Goal: Navigation & Orientation: Find specific page/section

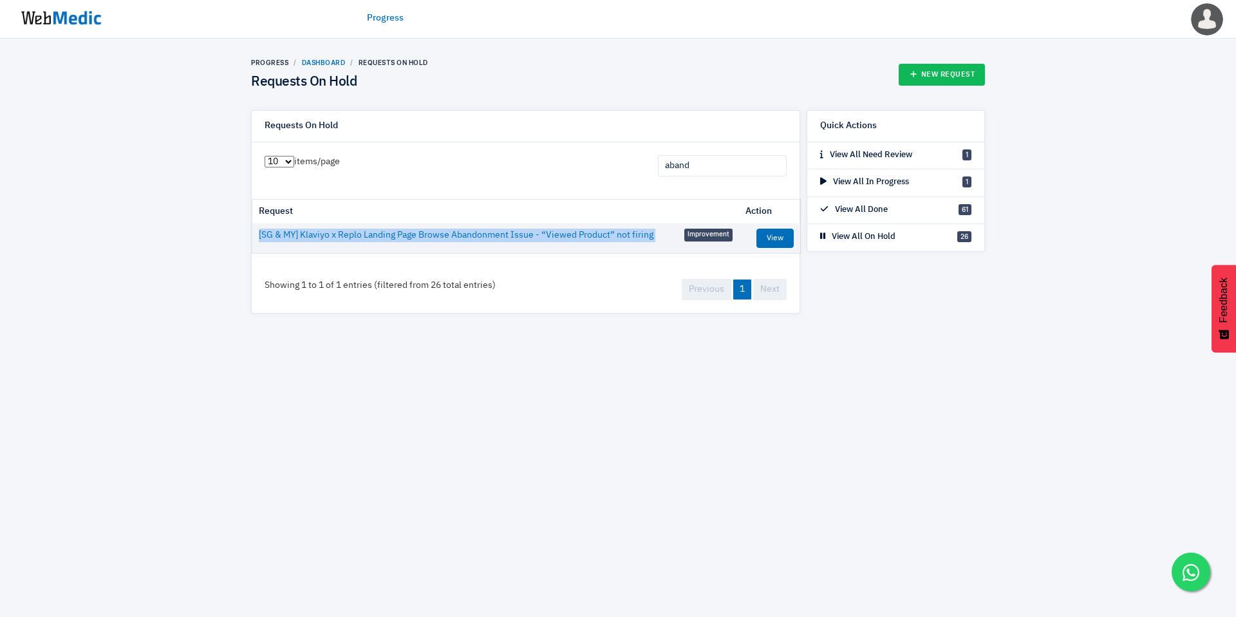
click at [315, 61] on link "Dashboard" at bounding box center [324, 63] width 44 height 8
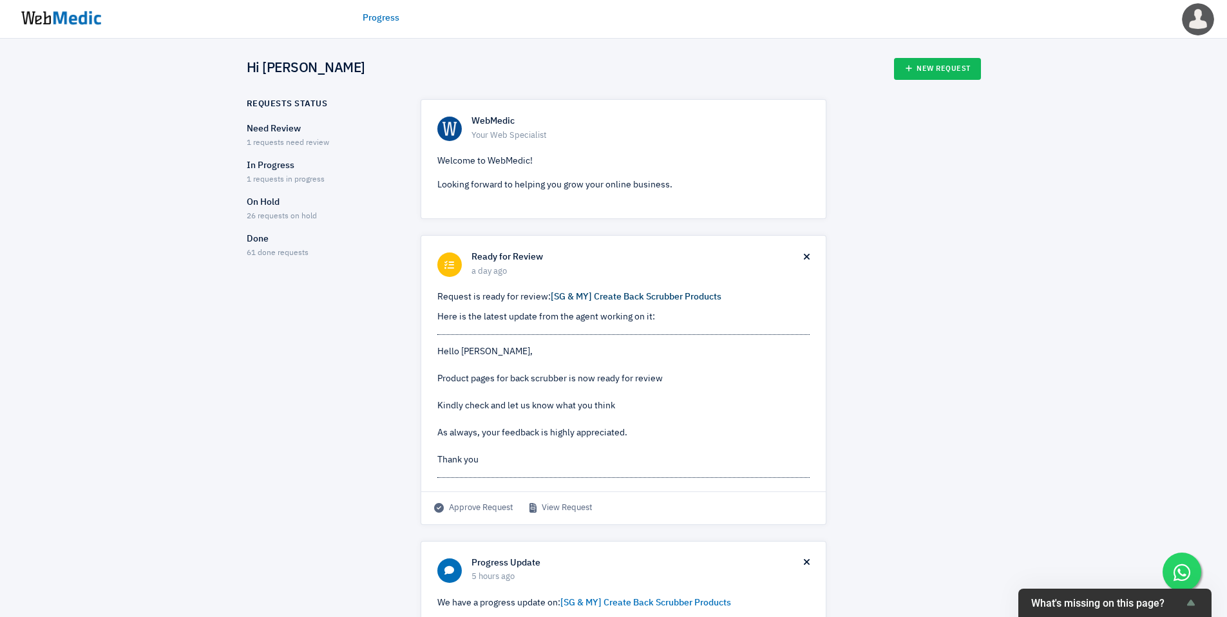
click at [683, 292] on link "[SG & MY] Create Back Scrubber Products" at bounding box center [636, 296] width 171 height 9
